Goal: Information Seeking & Learning: Learn about a topic

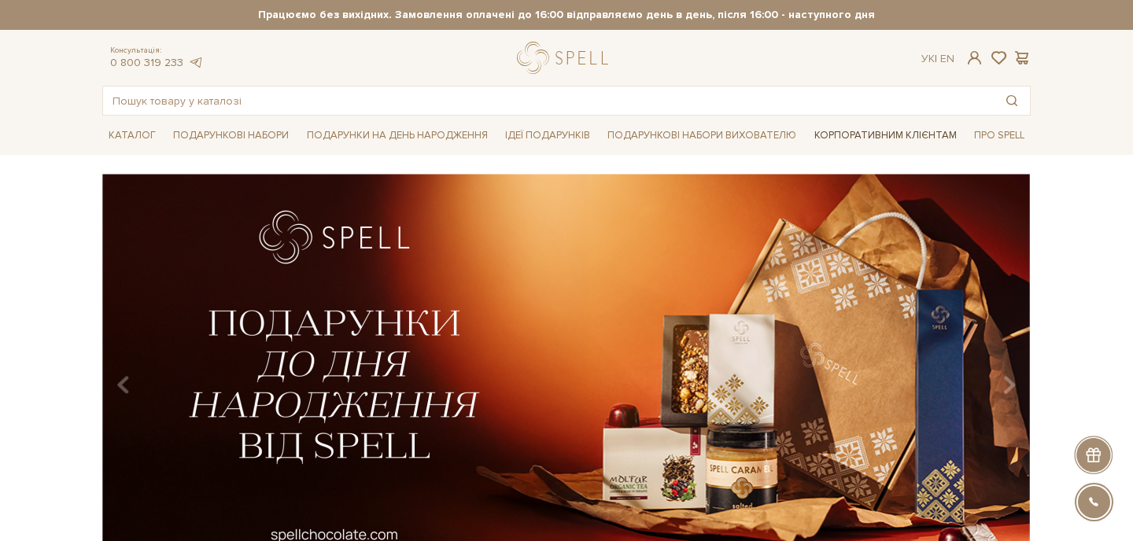
click at [865, 129] on link "Корпоративним клієнтам" at bounding box center [885, 135] width 155 height 27
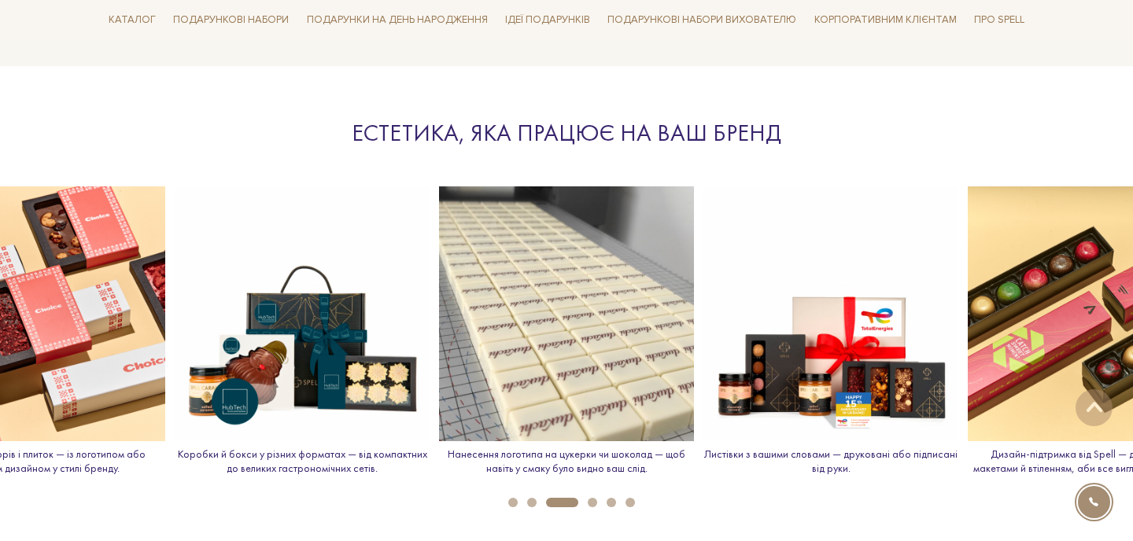
scroll to position [1691, 0]
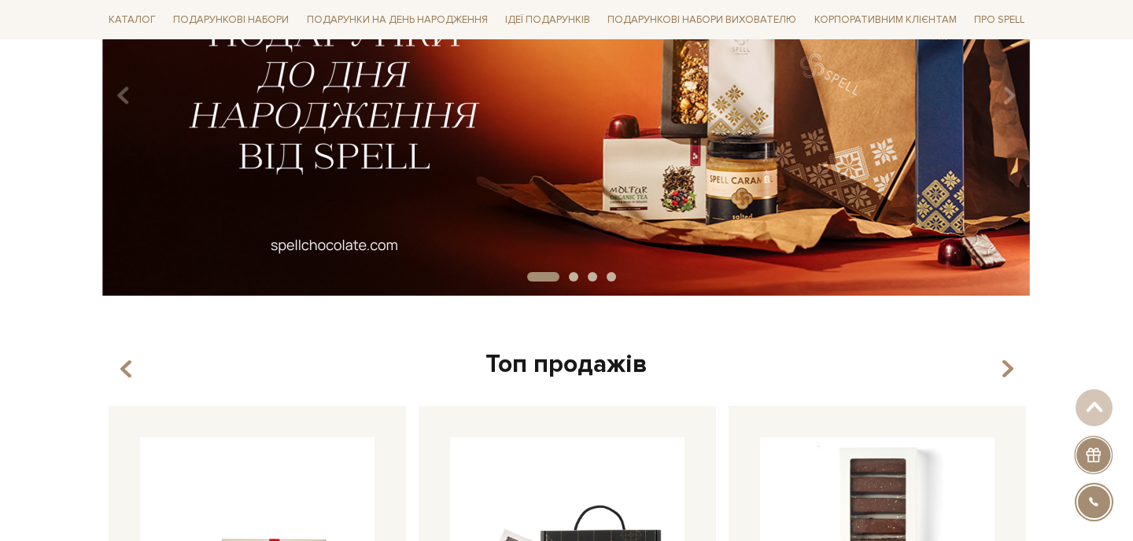
scroll to position [291, 0]
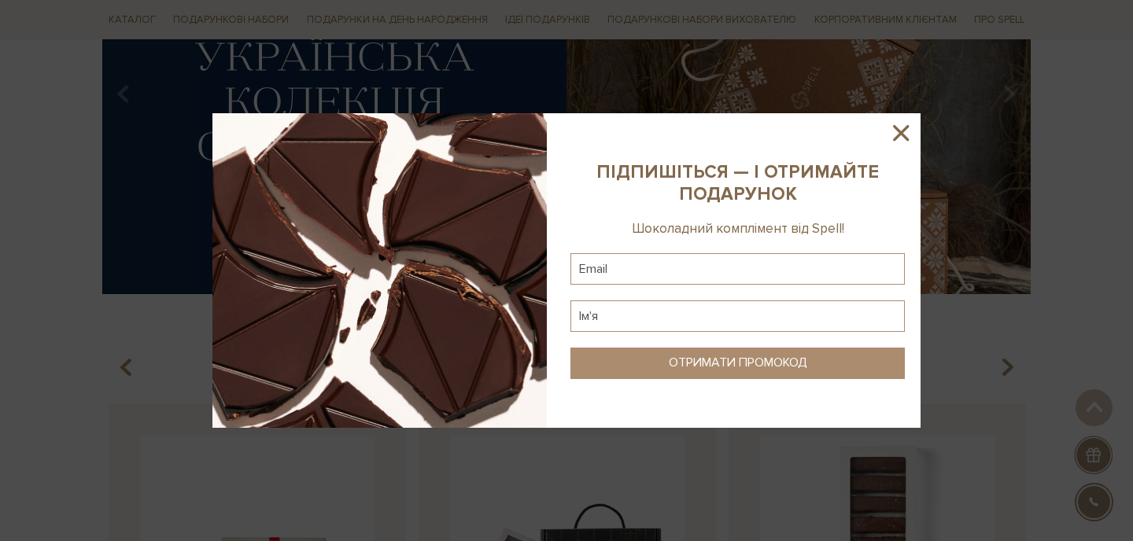
click at [897, 139] on icon at bounding box center [900, 133] width 27 height 27
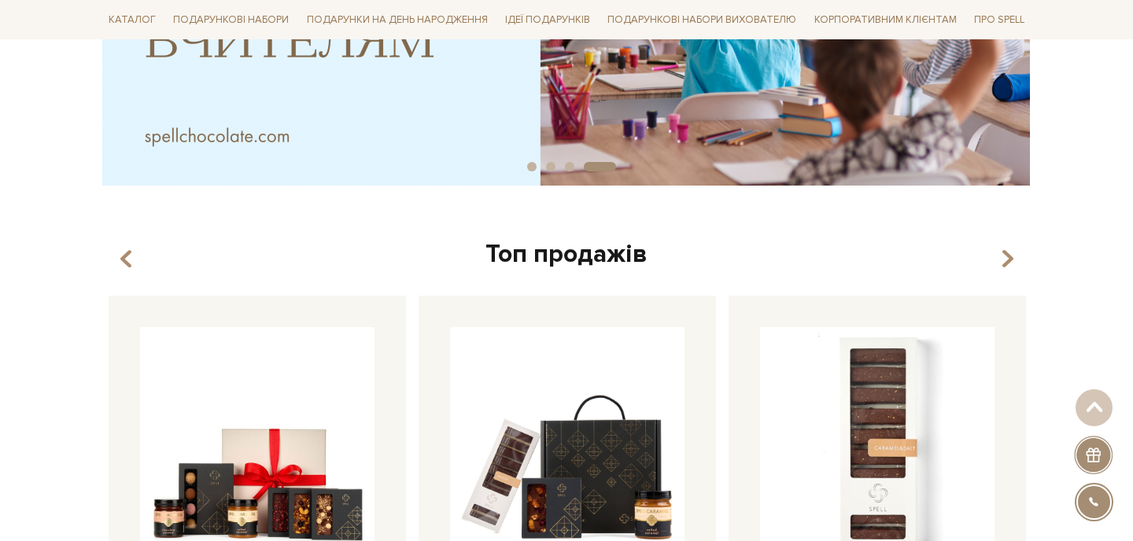
scroll to position [328, 0]
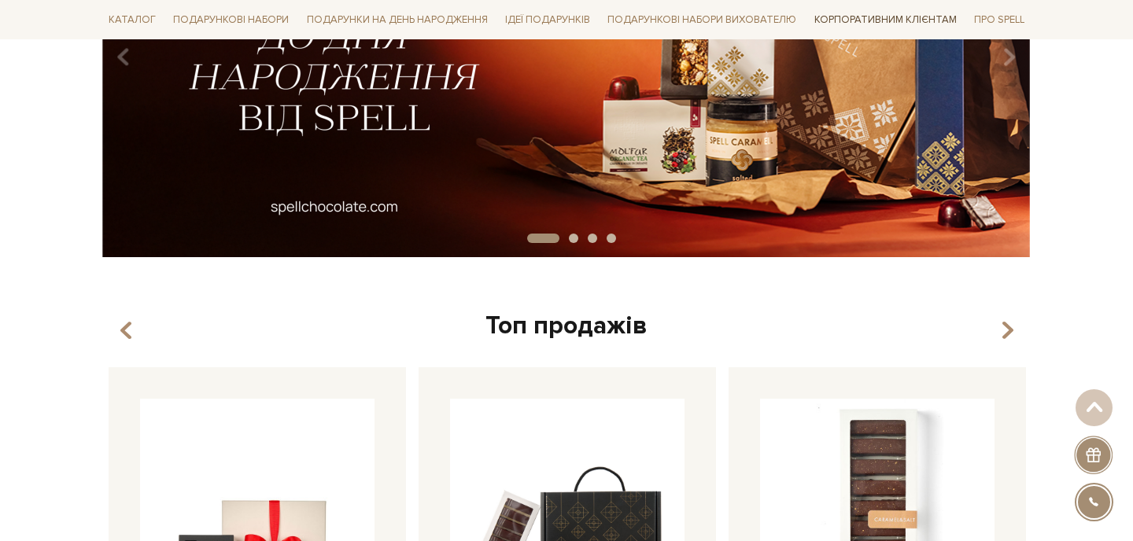
click at [919, 24] on link "Корпоративним клієнтам" at bounding box center [885, 19] width 155 height 27
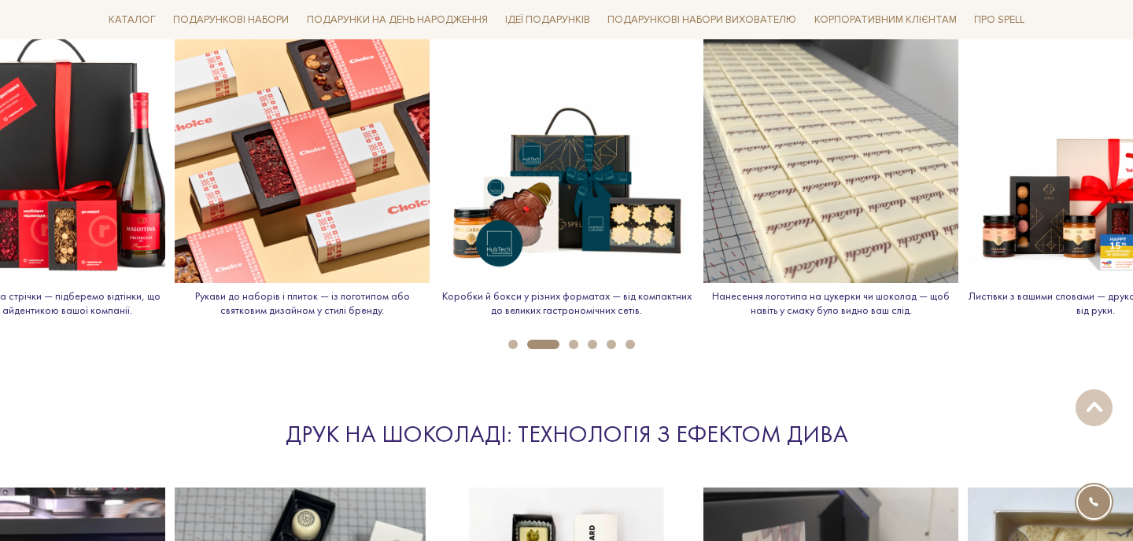
scroll to position [1856, 0]
